Goal: Check status: Check status

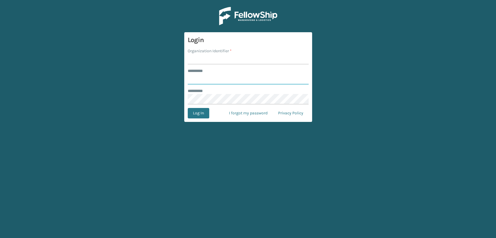
type input "*****"
drag, startPoint x: 203, startPoint y: 60, endPoint x: 207, endPoint y: 66, distance: 7.0
click at [203, 60] on input "Organization Identifier *" at bounding box center [248, 59] width 121 height 10
type input "Lifestyle"
click at [199, 117] on button "Log In" at bounding box center [199, 113] width 22 height 10
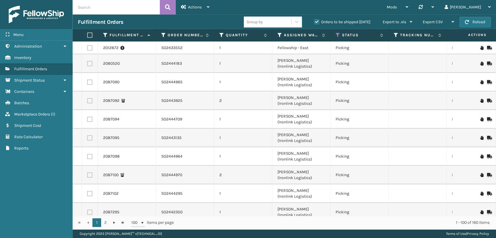
click at [121, 7] on input "text" at bounding box center [116, 7] width 87 height 15
paste input "SO2442350"
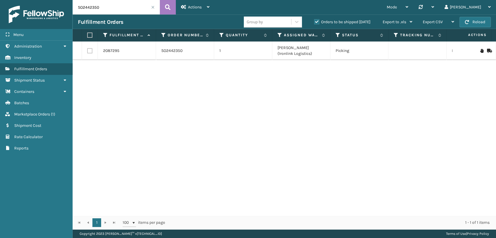
drag, startPoint x: 116, startPoint y: 7, endPoint x: 60, endPoint y: 8, distance: 55.2
click at [63, 0] on div "Menu Administration Inventory Fulfillment Orders Shipment Status Containers Bat…" at bounding box center [248, 0] width 496 height 0
paste input "5316"
type input "SO2445316"
click at [114, 52] on link "2093773" at bounding box center [111, 51] width 16 height 6
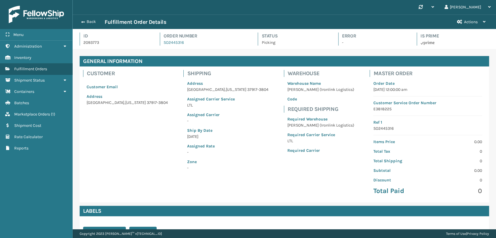
scroll to position [78, 0]
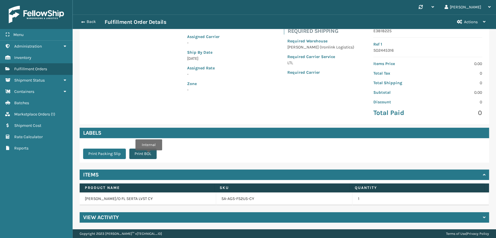
click at [148, 155] on button "Print BOL" at bounding box center [142, 154] width 27 height 10
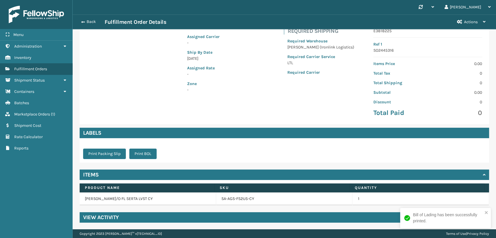
scroll to position [0, 0]
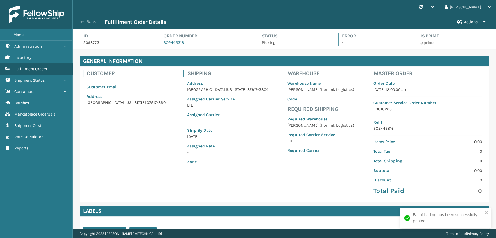
click at [87, 22] on button "Back" at bounding box center [91, 21] width 27 height 5
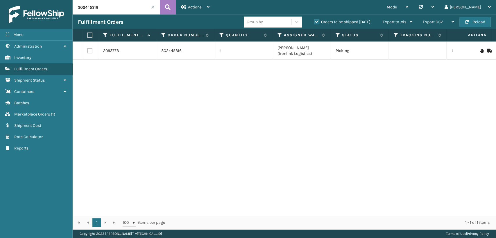
drag, startPoint x: 112, startPoint y: 10, endPoint x: 29, endPoint y: 7, distance: 83.5
click at [30, 0] on div "Menu Administration Inventory Fulfillment Orders Shipment Status Containers Bat…" at bounding box center [248, 0] width 496 height 0
paste input "2350"
type input "SO2442350"
